Goal: Information Seeking & Learning: Find specific page/section

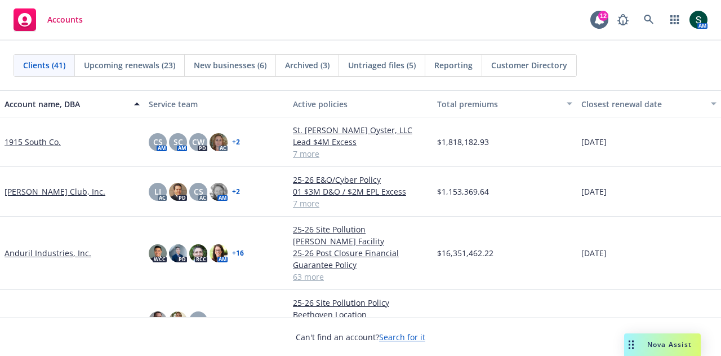
click at [35, 314] on link "Apex Technology, Inc" at bounding box center [44, 320] width 79 height 12
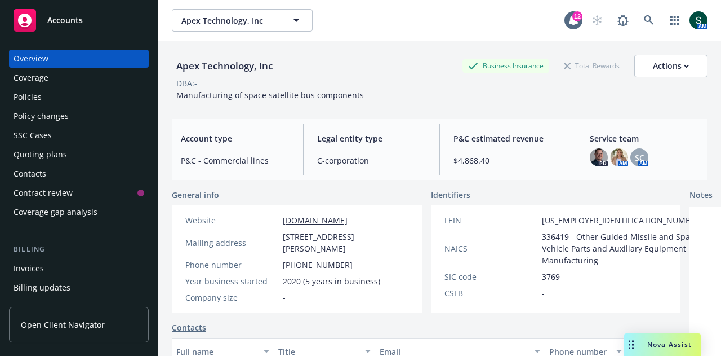
click at [55, 100] on div "Policies" at bounding box center [79, 97] width 131 height 18
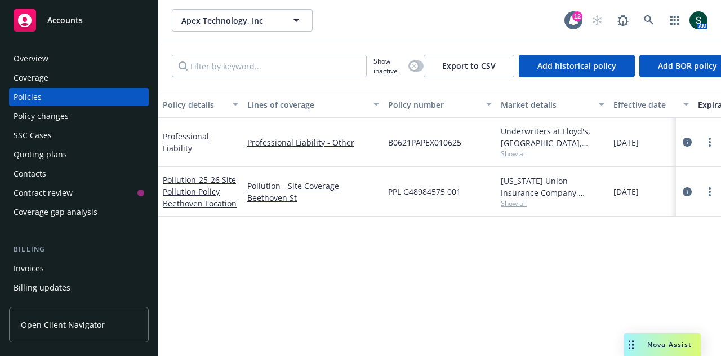
click at [72, 20] on span "Accounts" at bounding box center [64, 20] width 35 height 9
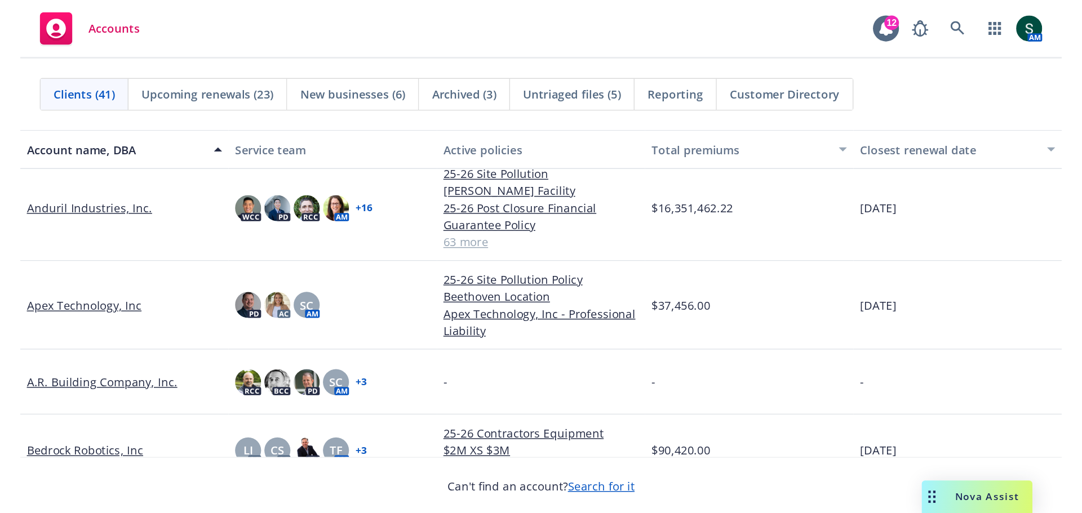
scroll to position [113, 0]
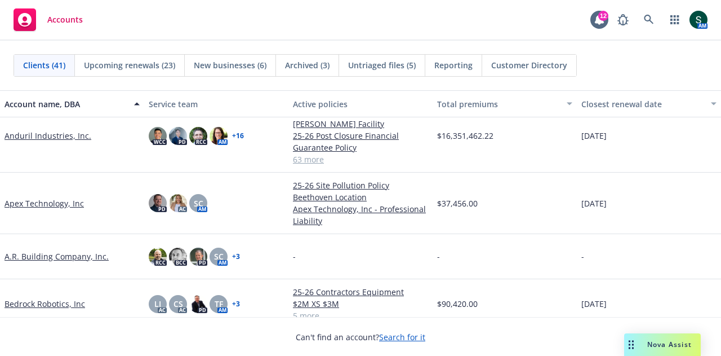
click at [37, 130] on link "Anduril Industries, Inc." at bounding box center [48, 136] width 87 height 12
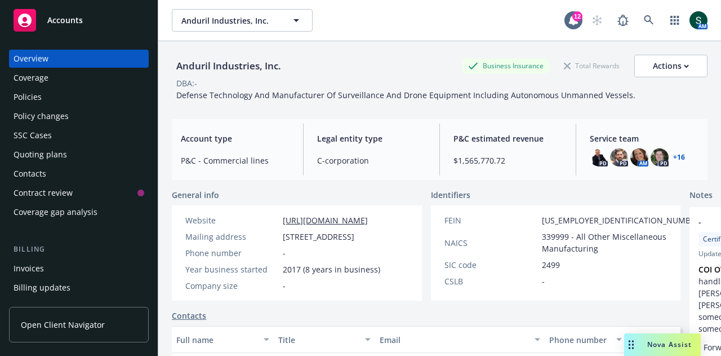
click at [60, 101] on div "Policies" at bounding box center [79, 97] width 131 height 18
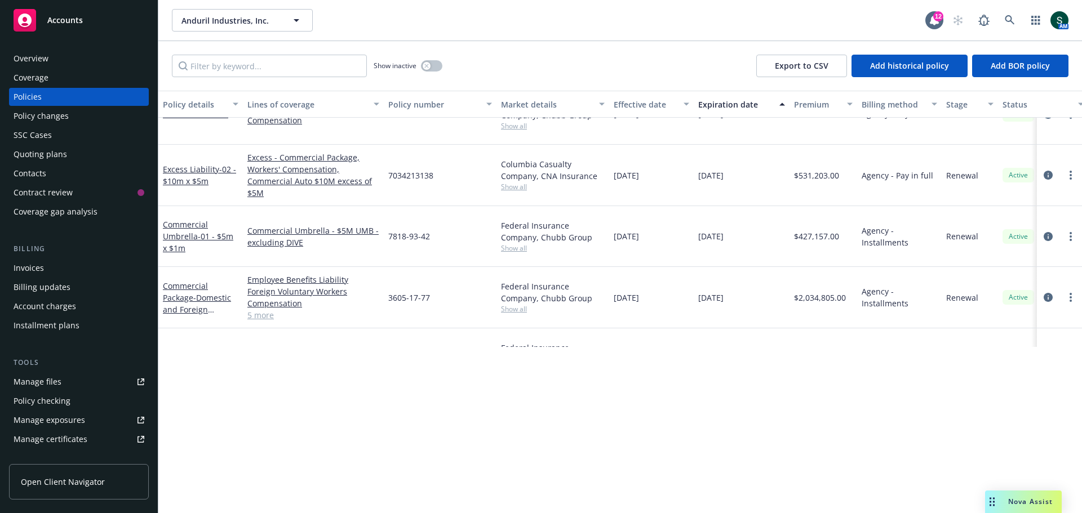
scroll to position [2198, 0]
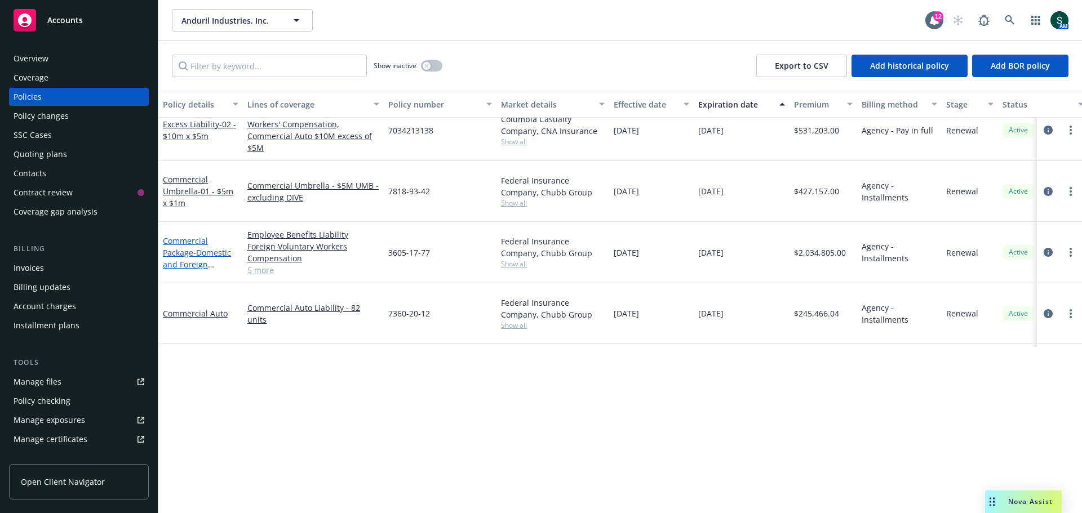
click at [168, 236] on link "Commercial Package - Domestic and Foreign Package" at bounding box center [197, 259] width 68 height 46
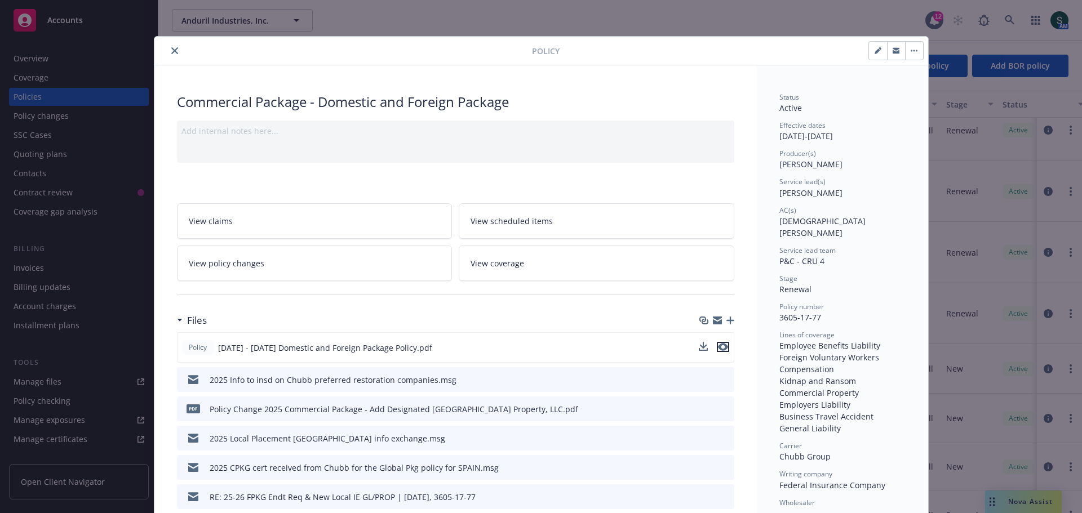
click at [718, 349] on icon "preview file" at bounding box center [723, 347] width 10 height 8
click at [172, 46] on button "close" at bounding box center [175, 51] width 14 height 14
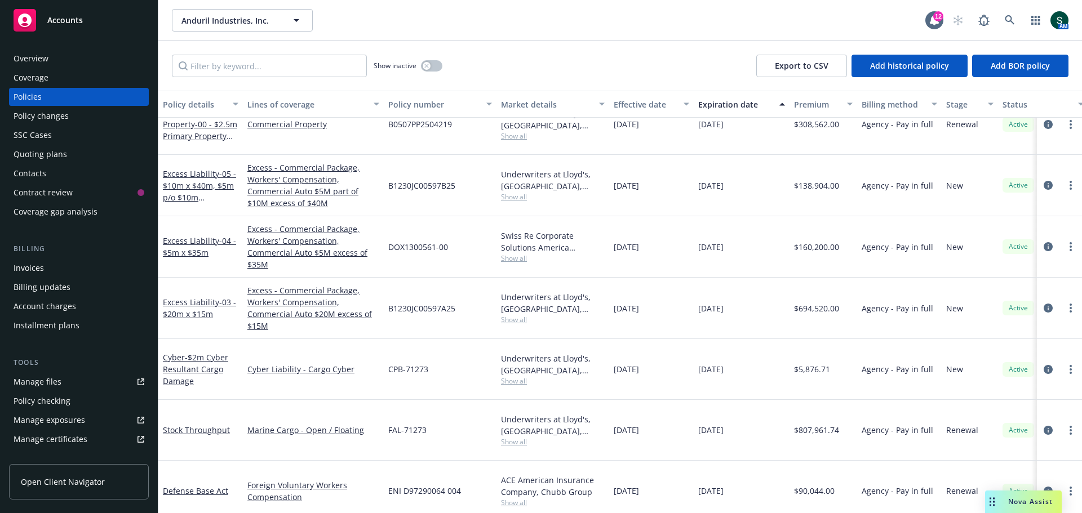
scroll to position [1851, 0]
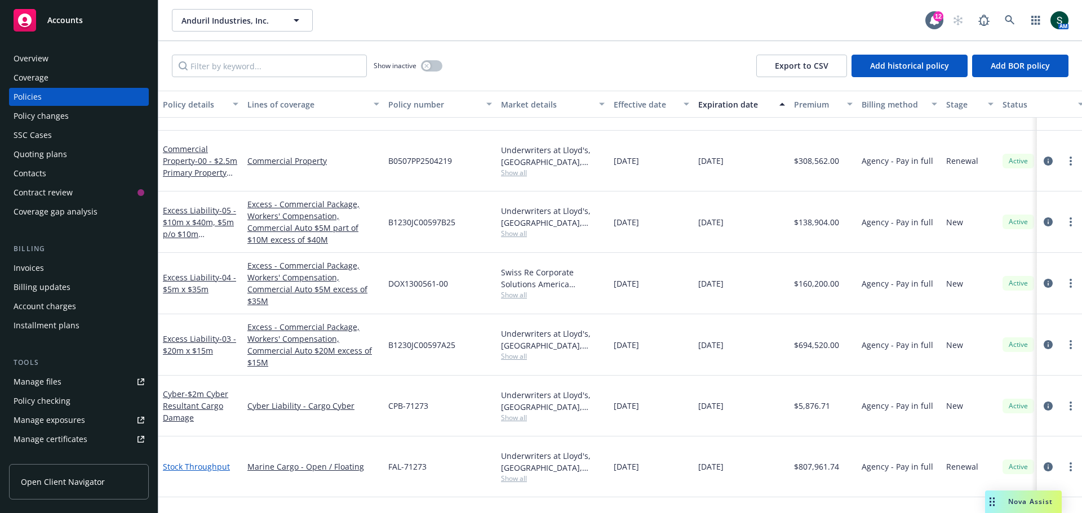
click at [191, 355] on link "Stock Throughput" at bounding box center [196, 466] width 67 height 11
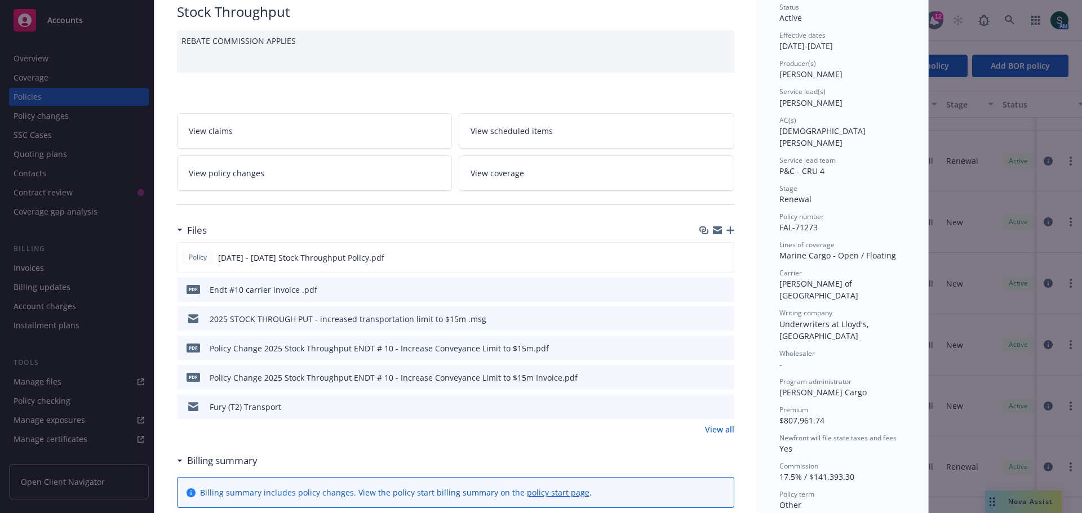
scroll to position [113, 0]
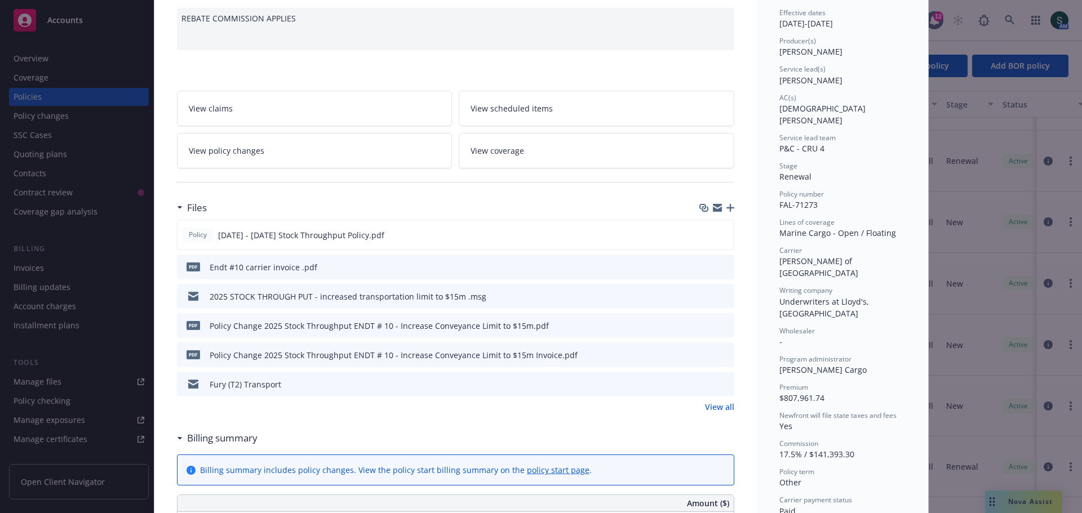
click at [713, 355] on link "View all" at bounding box center [719, 407] width 29 height 12
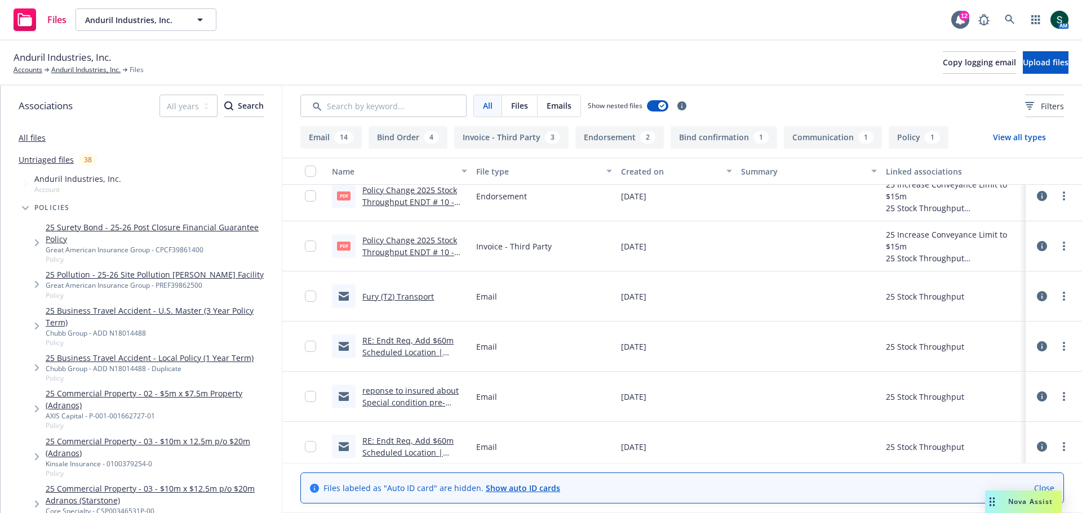
scroll to position [169, 0]
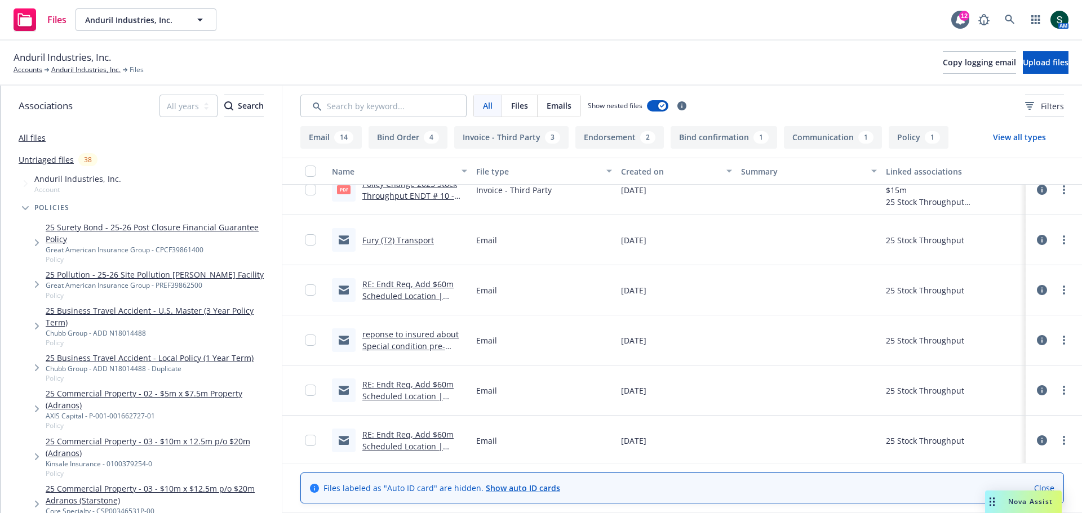
click at [389, 283] on link "RE: Endt Req, Add $60m Scheduled Location | [DATE], FAL-71273" at bounding box center [407, 296] width 91 height 34
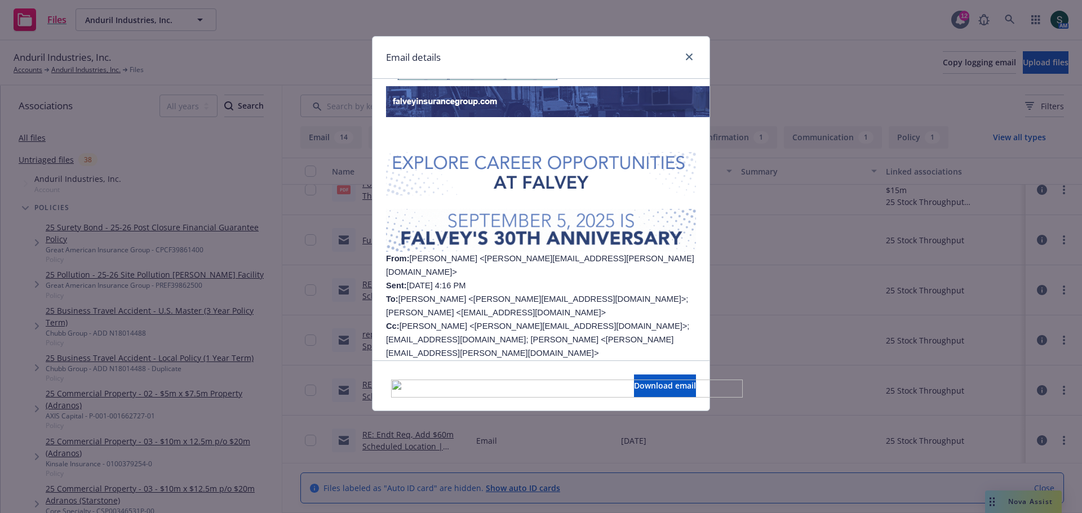
scroll to position [338, 0]
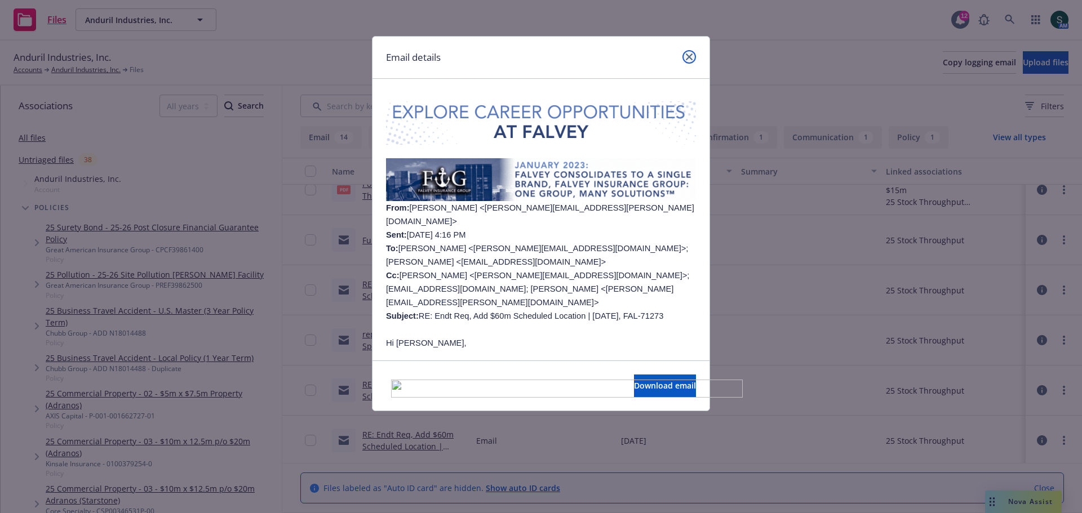
click at [686, 56] on icon "close" at bounding box center [689, 57] width 7 height 7
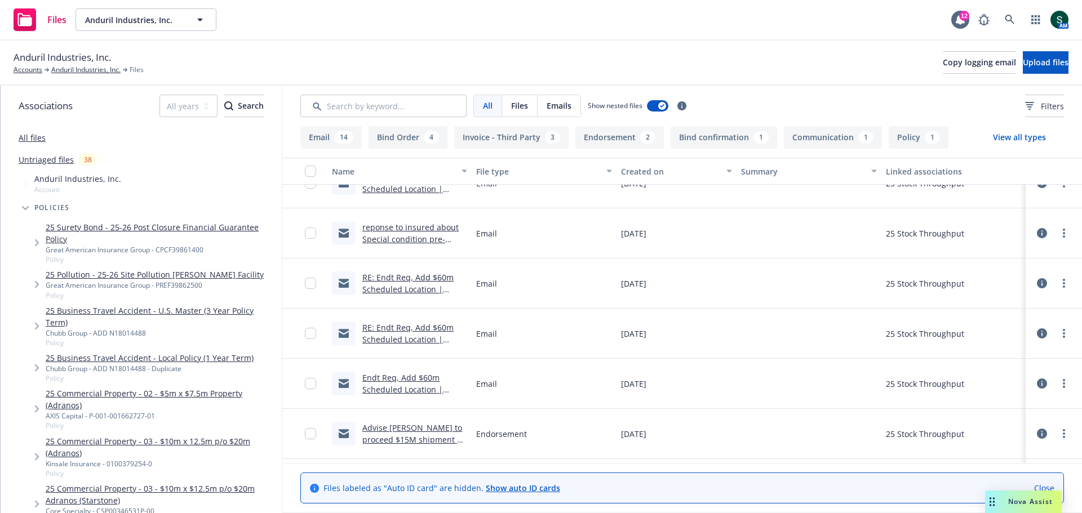
scroll to position [0, 0]
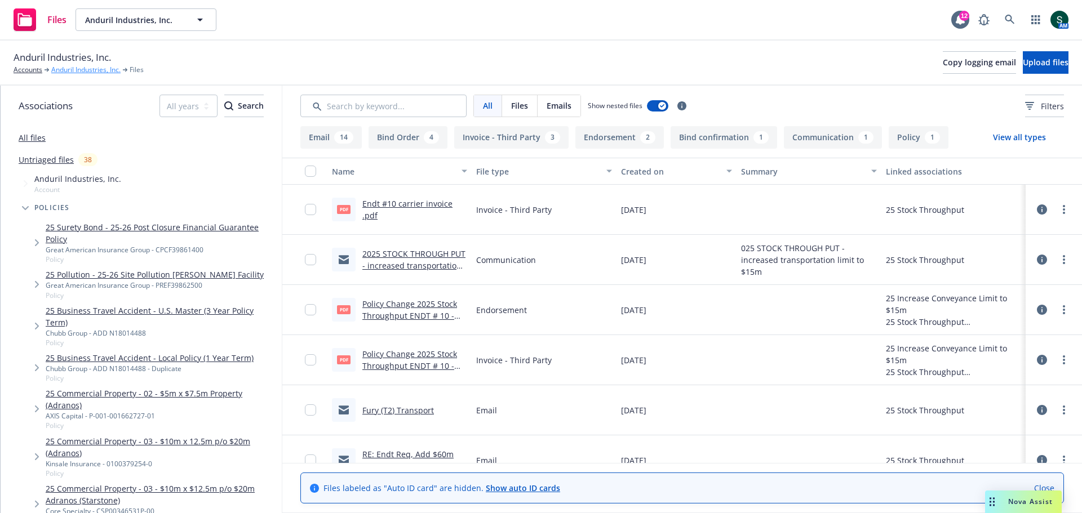
click at [99, 69] on link "Anduril Industries, Inc." at bounding box center [85, 70] width 69 height 10
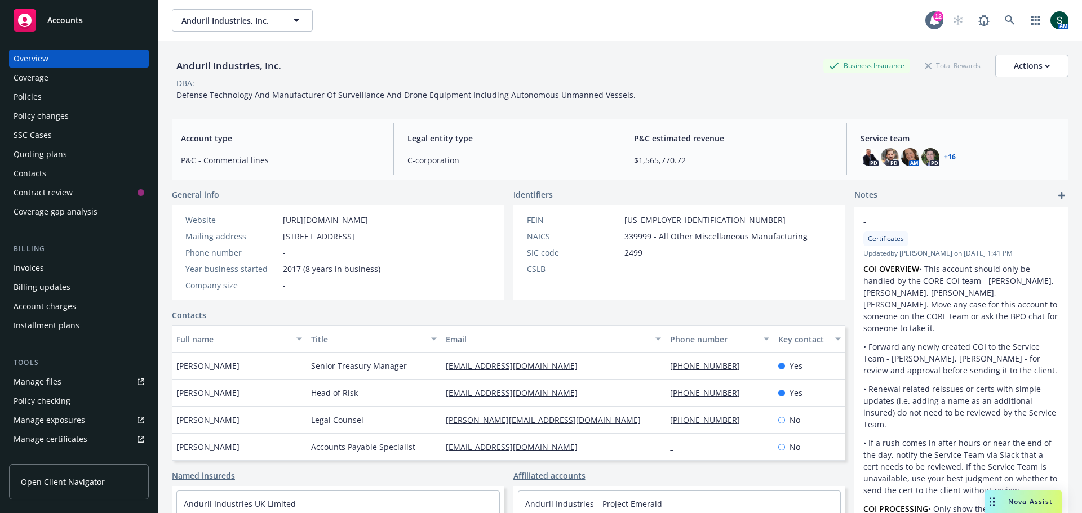
click at [32, 94] on div "Policies" at bounding box center [28, 97] width 28 height 18
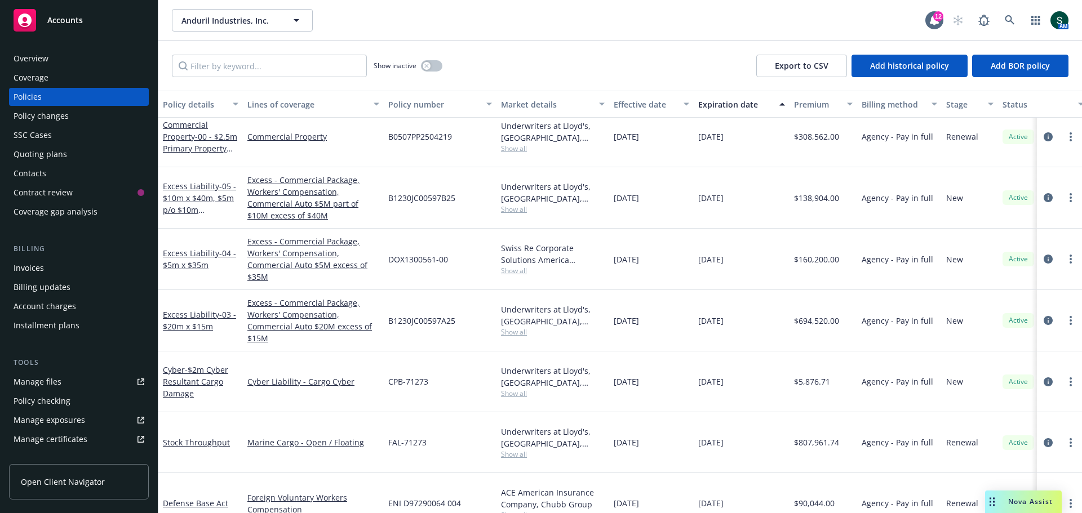
scroll to position [1916, 0]
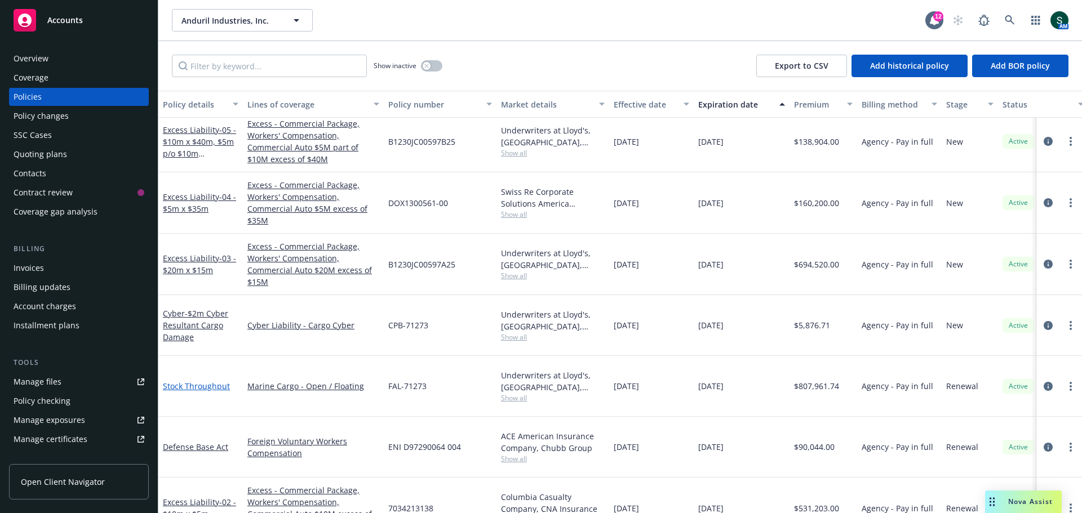
click at [195, 381] on link "Stock Throughput" at bounding box center [196, 386] width 67 height 11
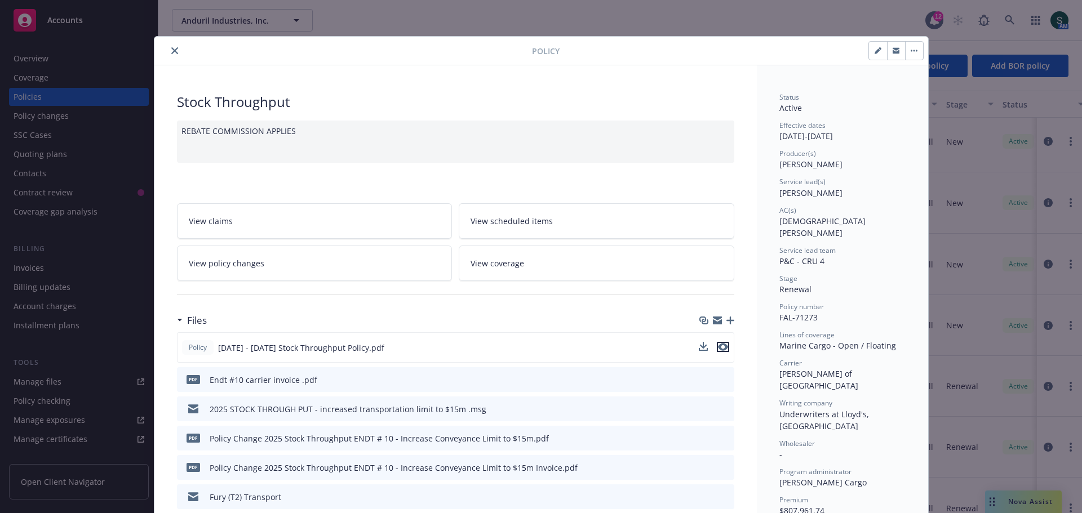
click at [721, 346] on icon "preview file" at bounding box center [723, 347] width 10 height 8
